Goal: Book appointment/travel/reservation

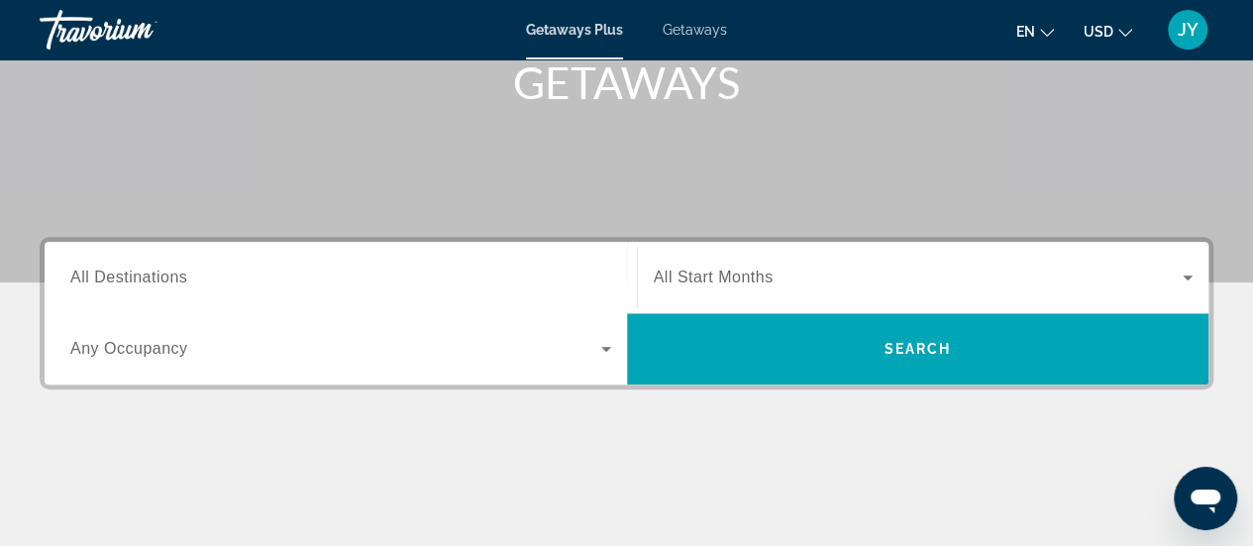
scroll to position [306, 0]
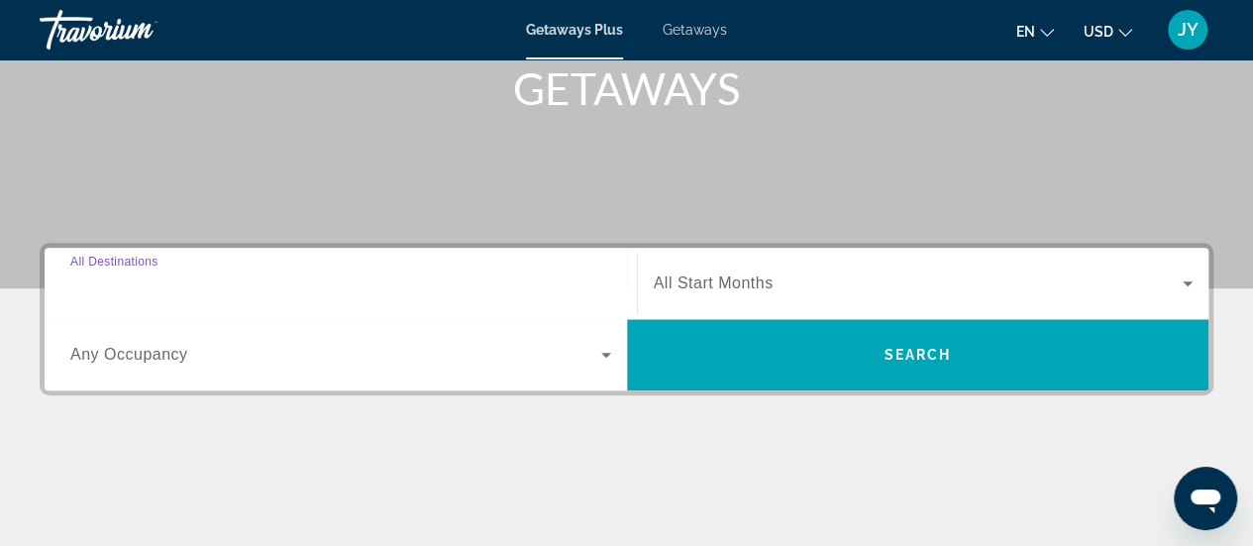
click at [272, 286] on input "Destination All Destinations" at bounding box center [340, 284] width 541 height 24
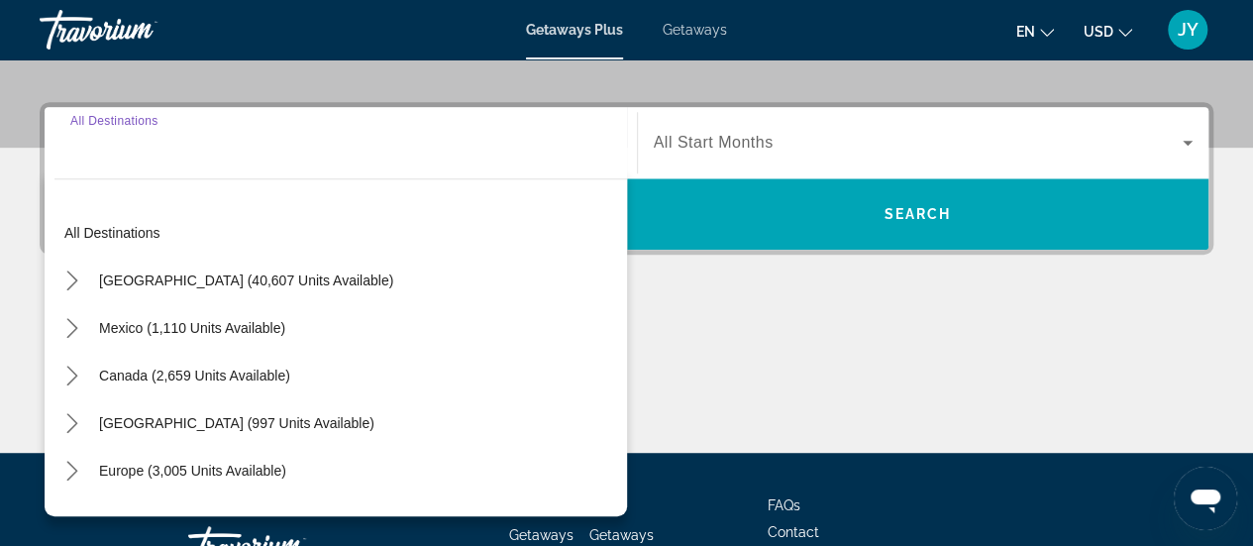
scroll to position [483, 0]
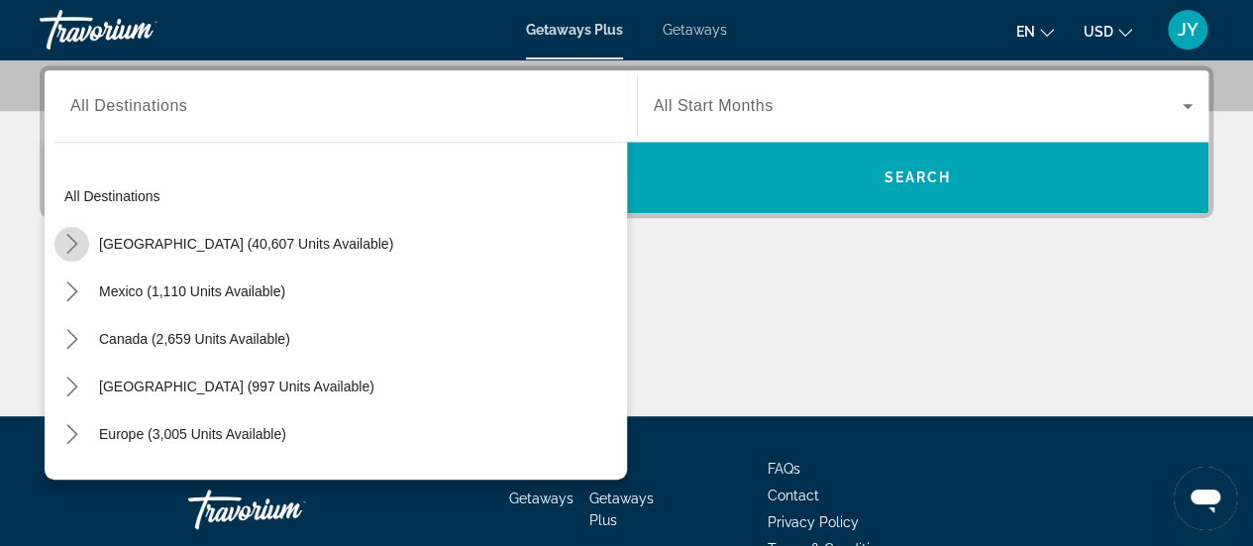
click at [66, 243] on icon "Toggle United States (40,607 units available) submenu" at bounding box center [72, 244] width 20 height 20
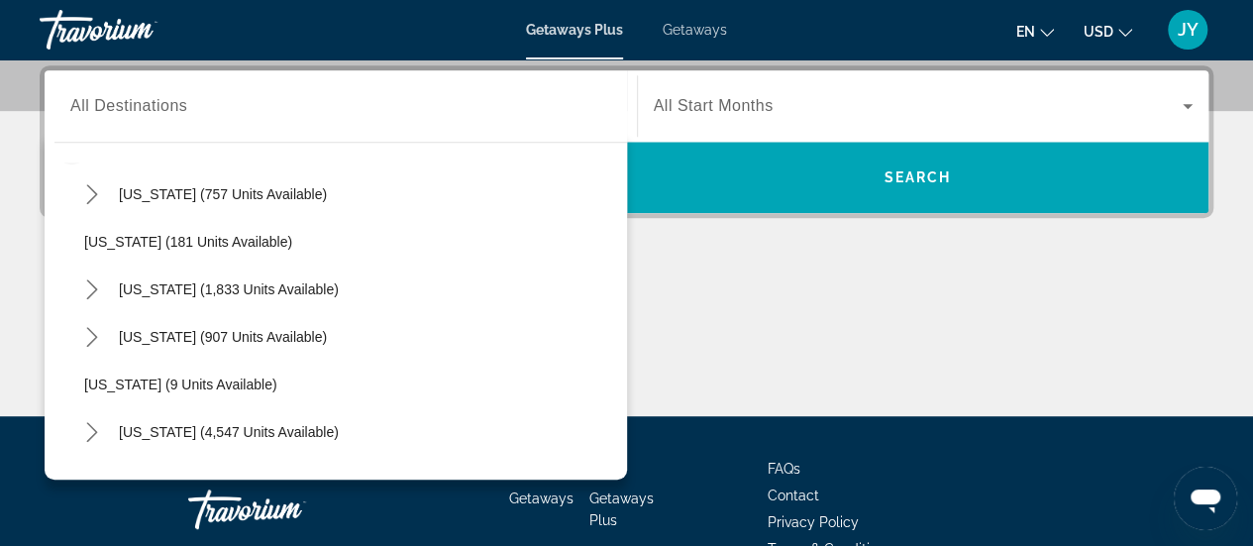
scroll to position [176, 0]
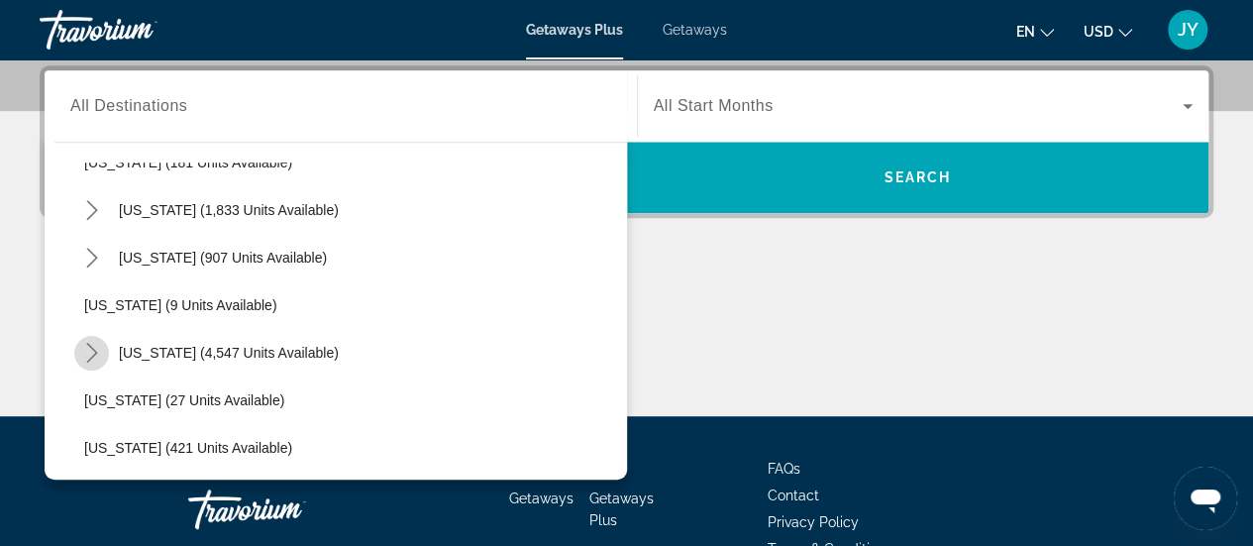
click at [92, 356] on icon "Toggle Florida (4,547 units available) submenu" at bounding box center [91, 353] width 11 height 20
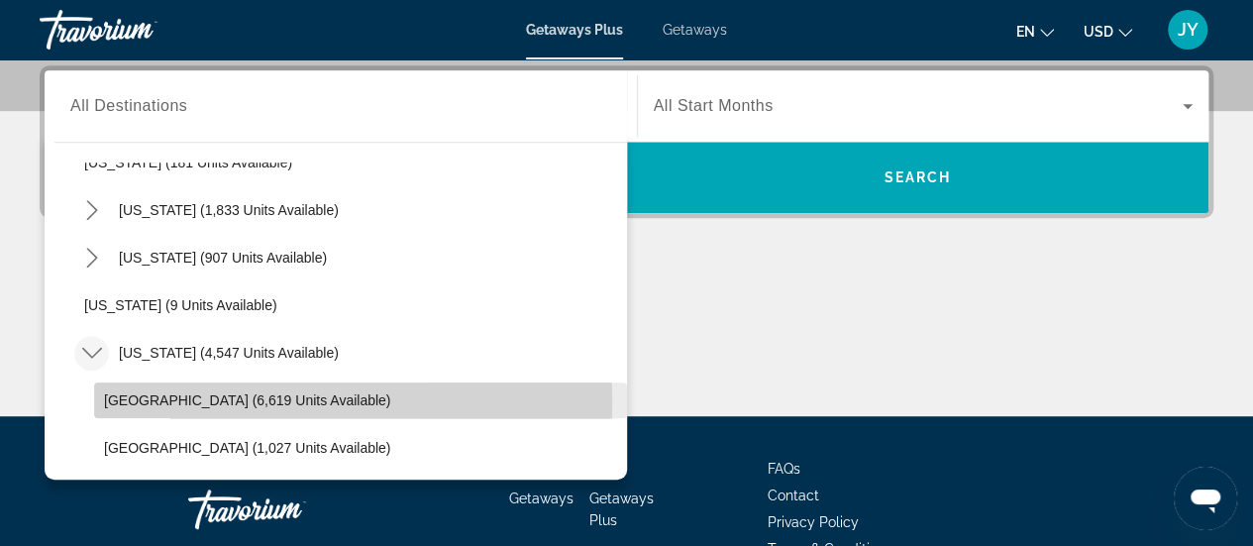
click at [139, 398] on span "[GEOGRAPHIC_DATA] (6,619 units available)" at bounding box center [247, 400] width 286 height 16
type input "**********"
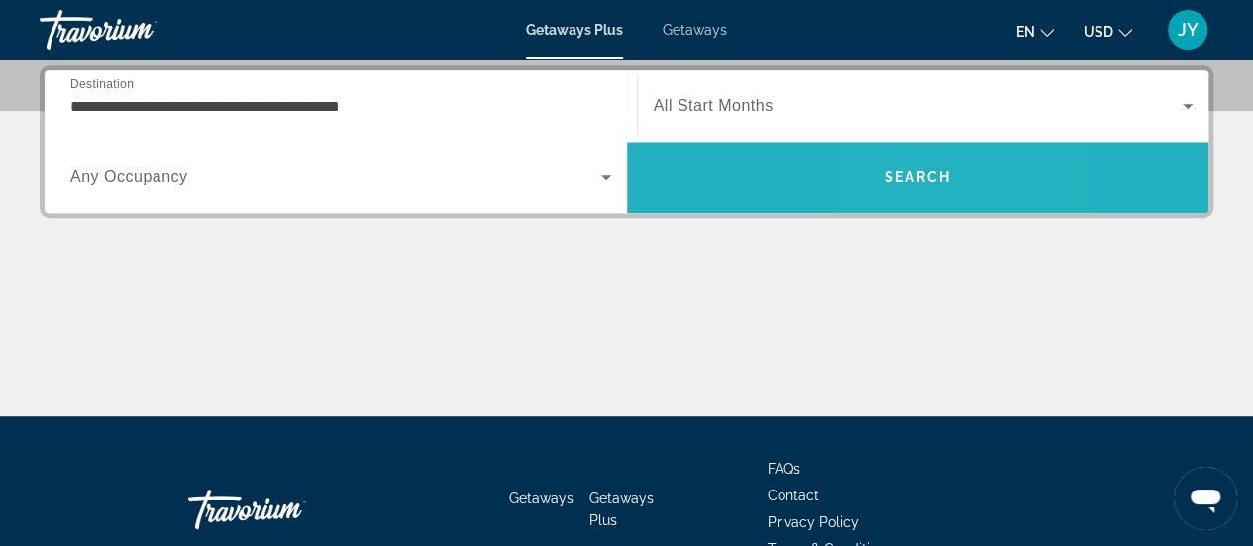
click at [898, 171] on span "Search" at bounding box center [917, 177] width 67 height 16
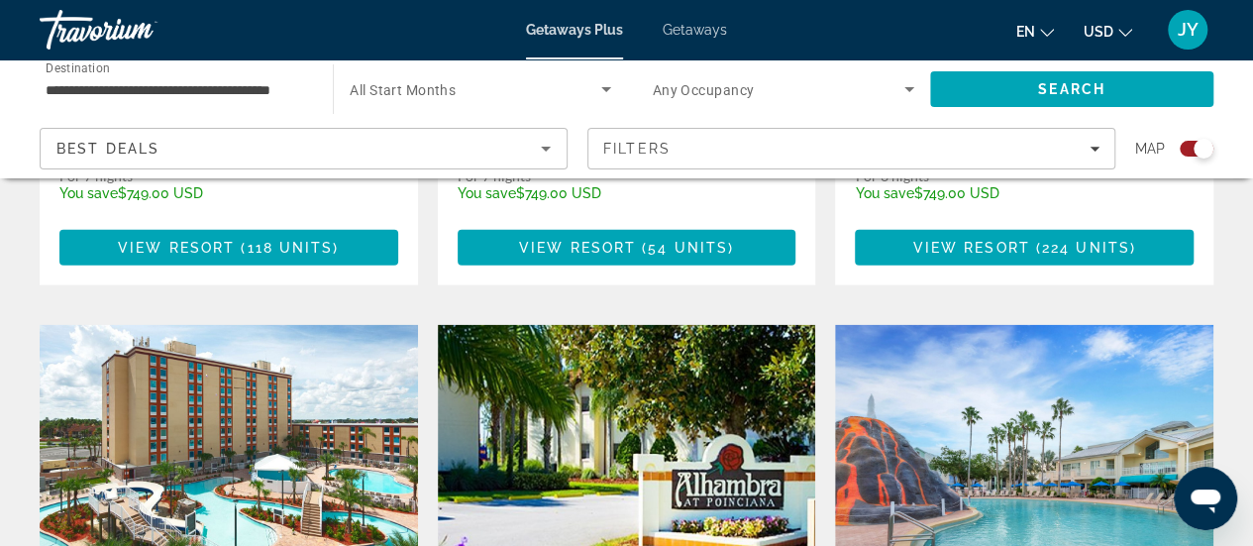
scroll to position [2144, 0]
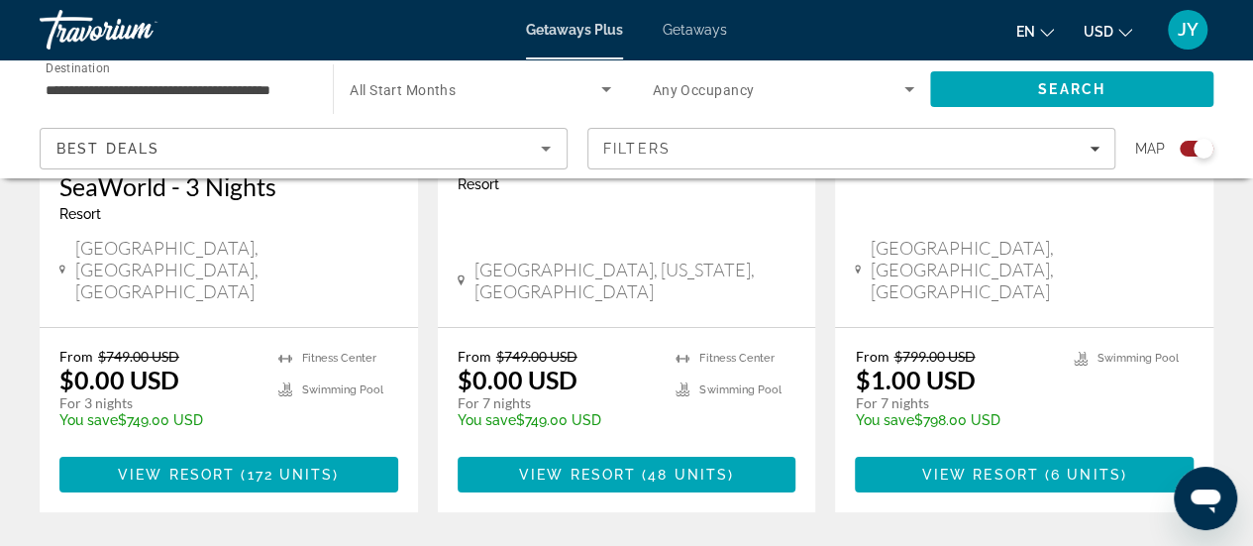
scroll to position [3509, 0]
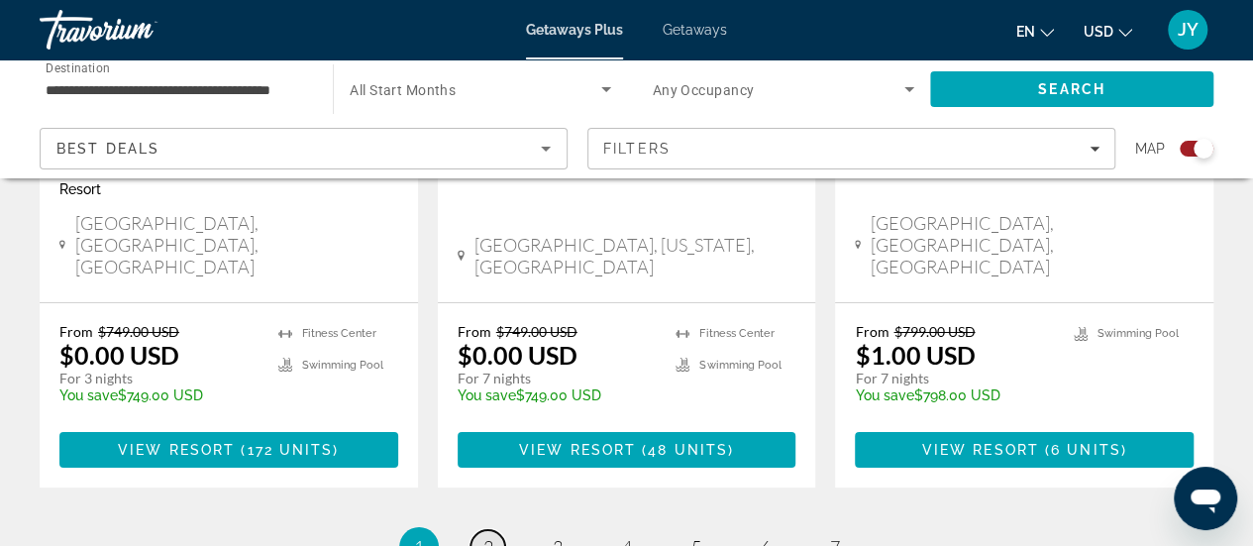
click at [495, 530] on link "page 2" at bounding box center [488, 547] width 35 height 35
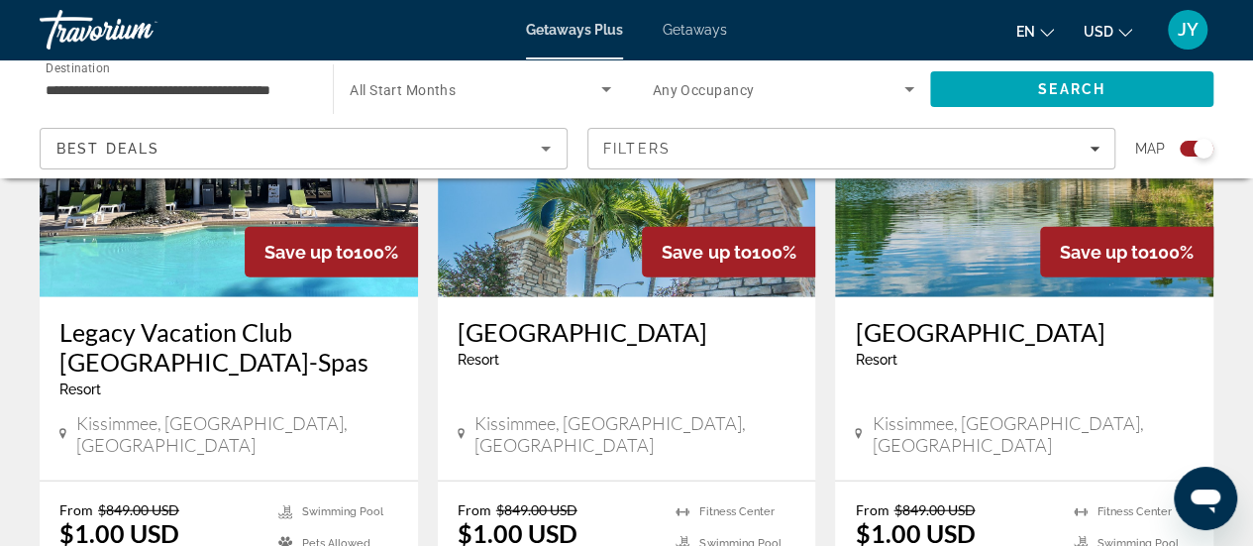
scroll to position [2400, 0]
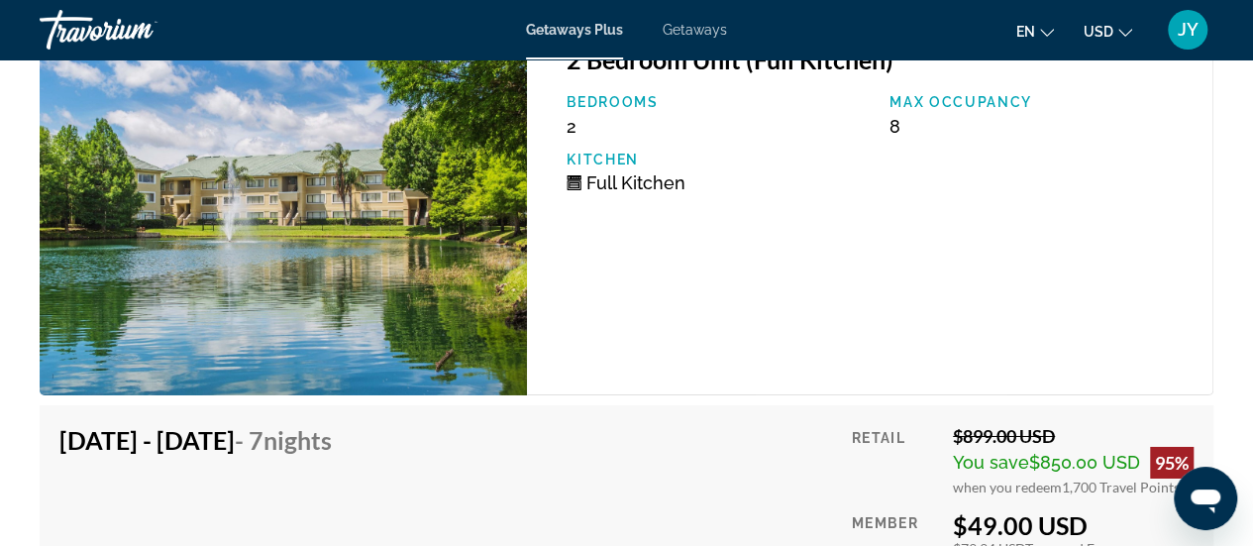
scroll to position [22182, 0]
